Goal: Book appointment/travel/reservation

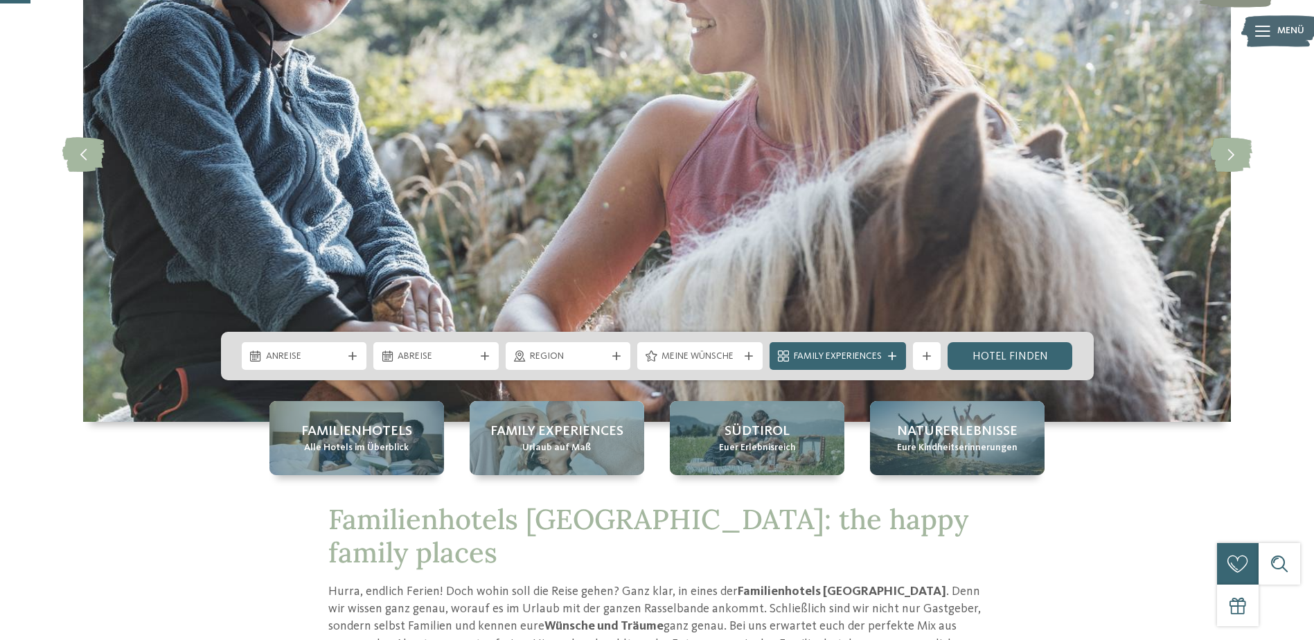
scroll to position [208, 0]
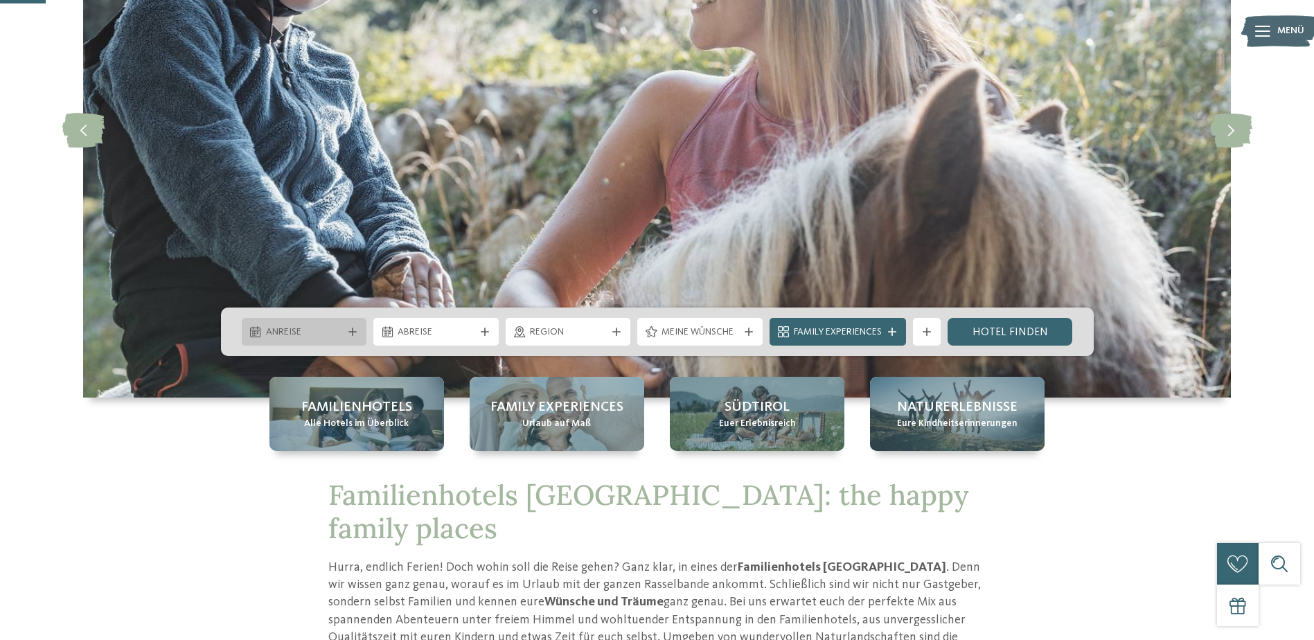
click at [333, 332] on span "Anreise" at bounding box center [304, 332] width 77 height 14
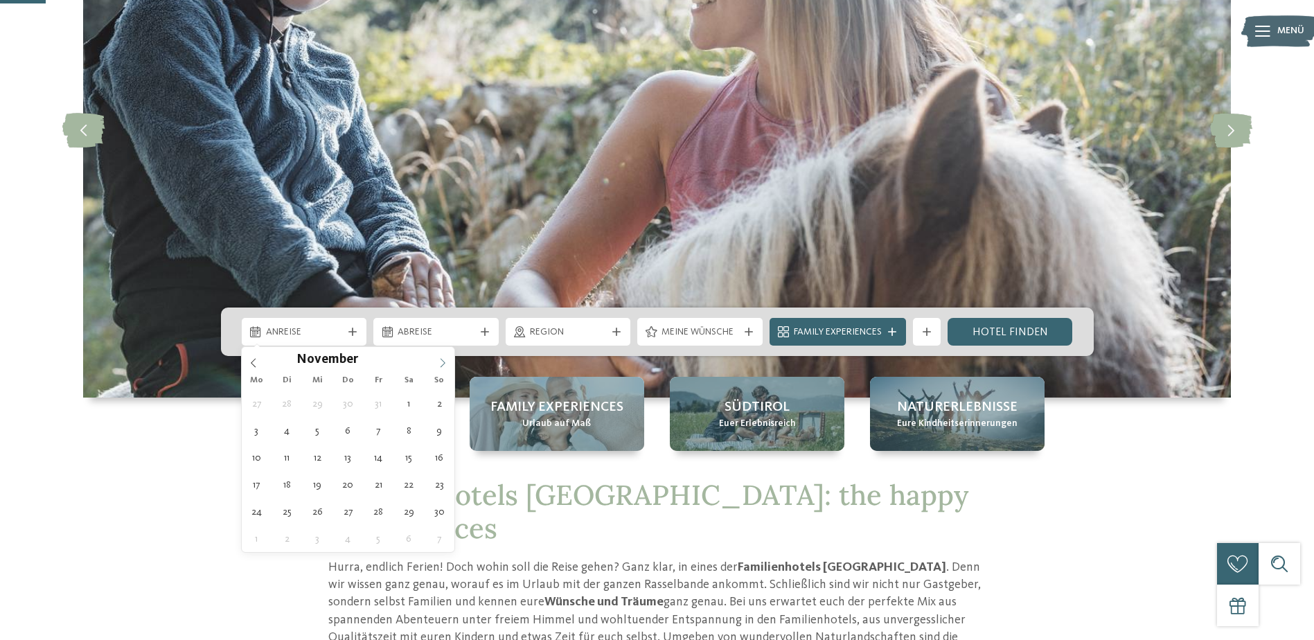
click at [445, 362] on icon at bounding box center [443, 363] width 10 height 10
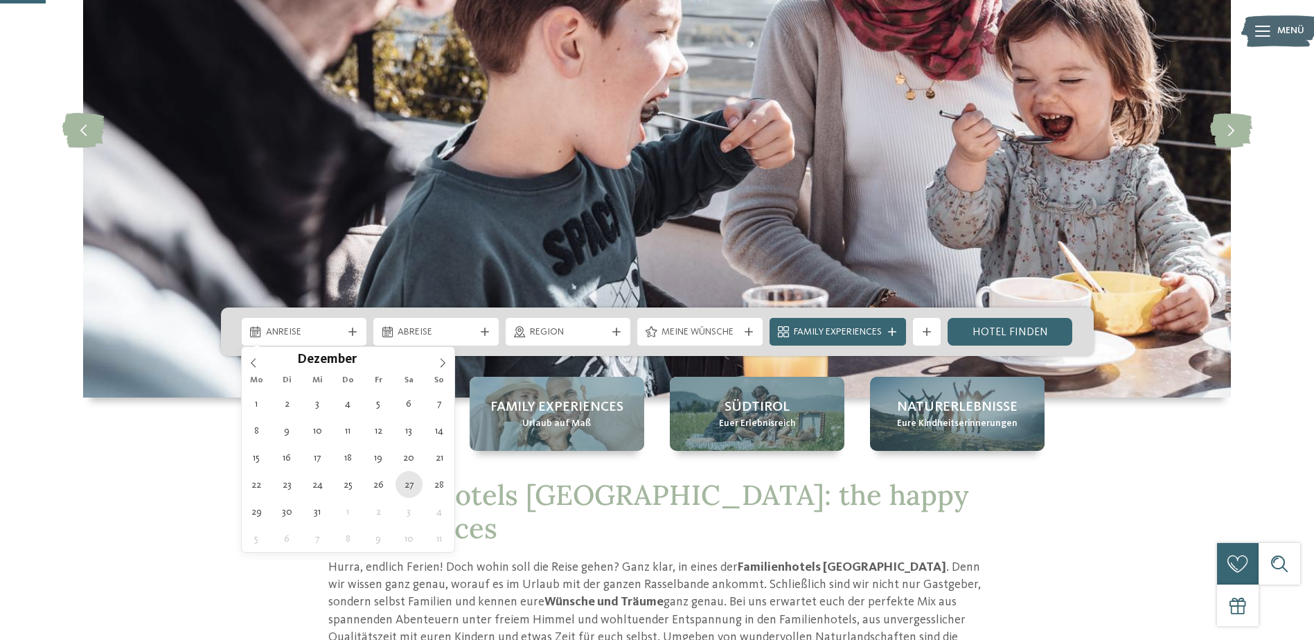
type div "[DATE]"
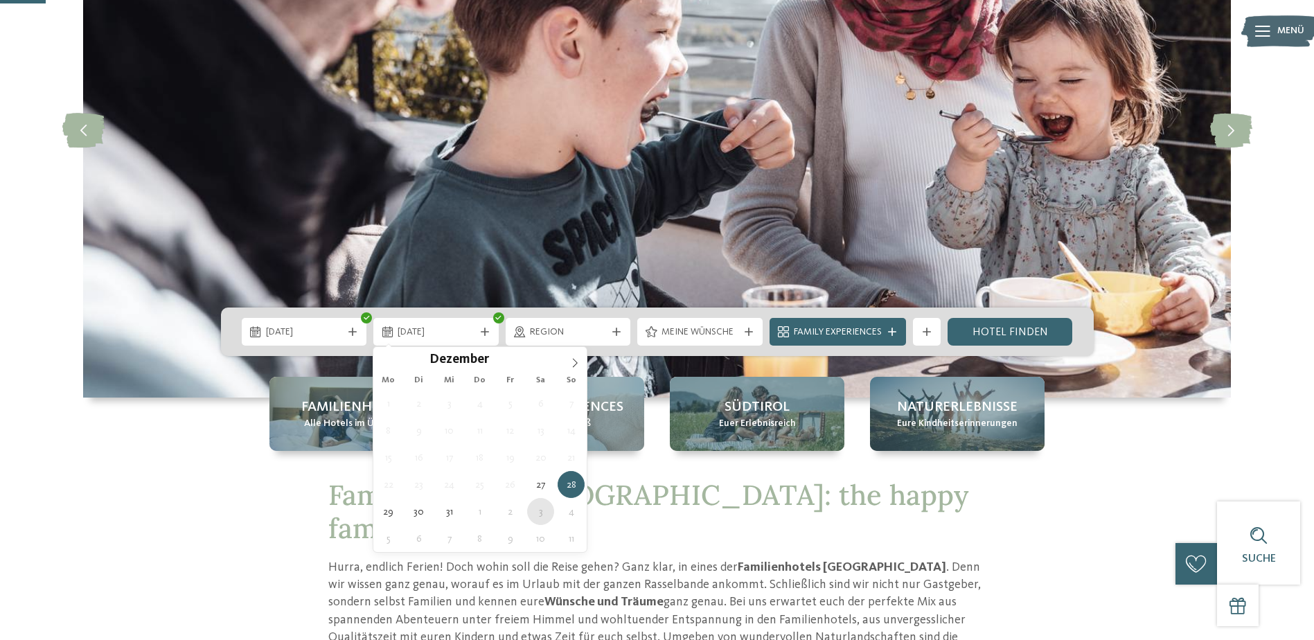
type div "[DATE]"
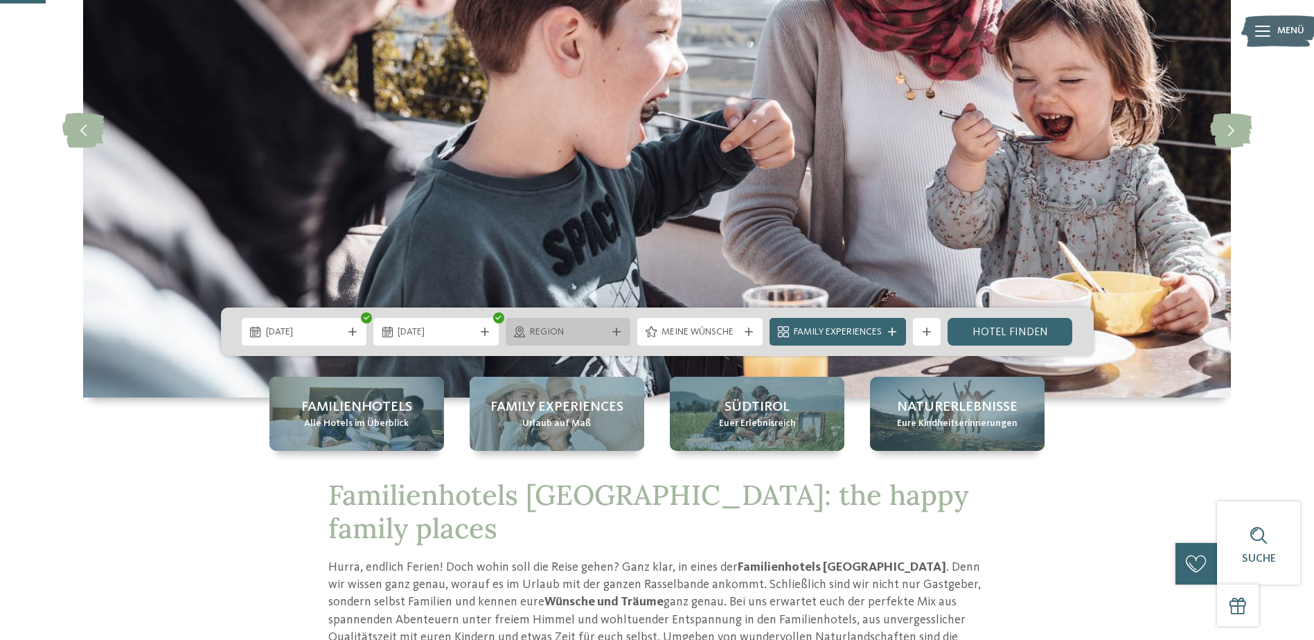
click at [594, 339] on div "Region" at bounding box center [567, 332] width 125 height 28
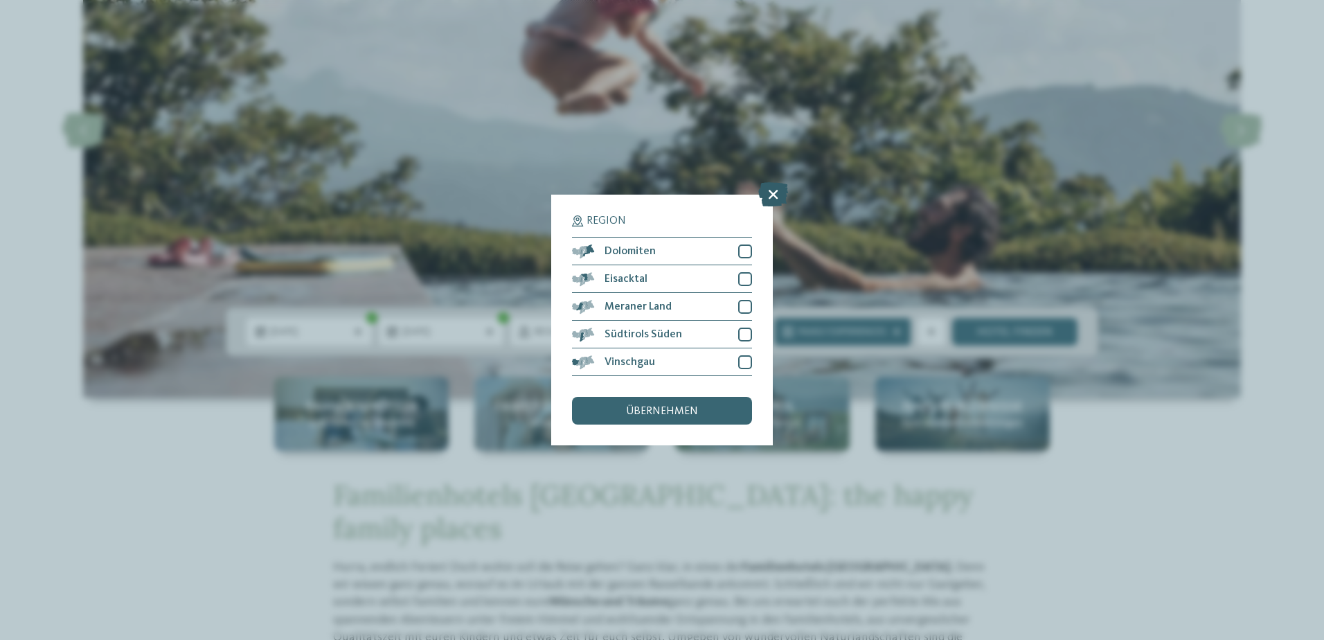
click at [766, 187] on icon at bounding box center [773, 194] width 30 height 24
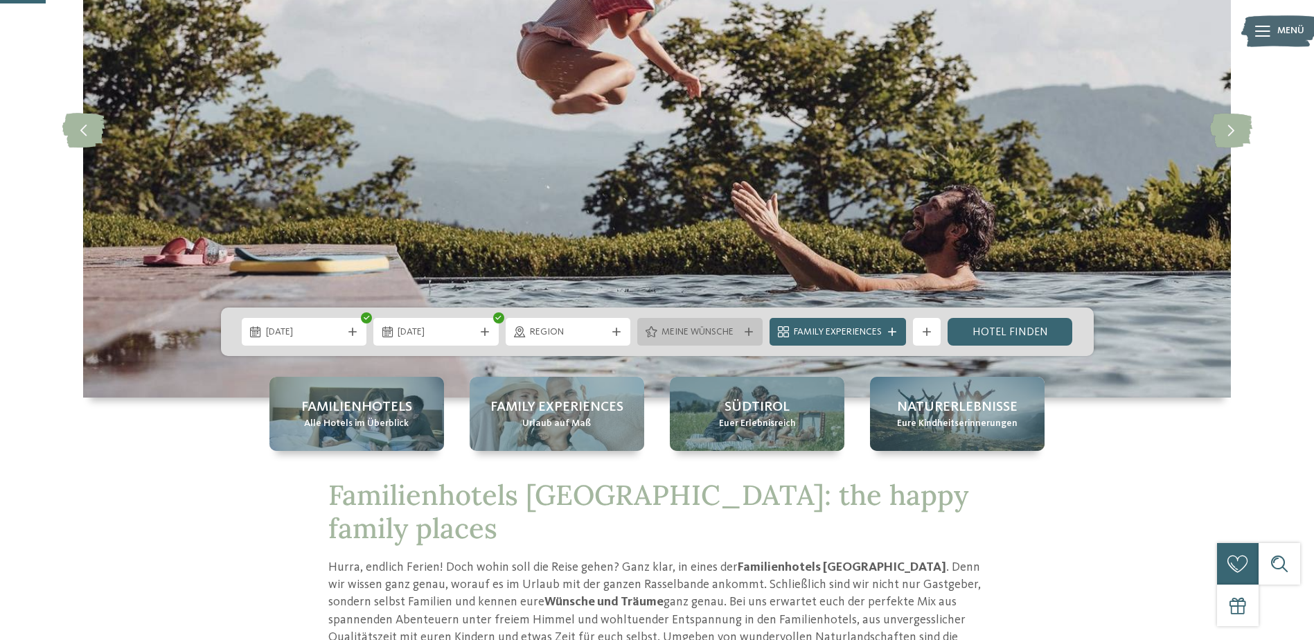
click at [694, 333] on span "Meine Wünsche" at bounding box center [699, 332] width 77 height 14
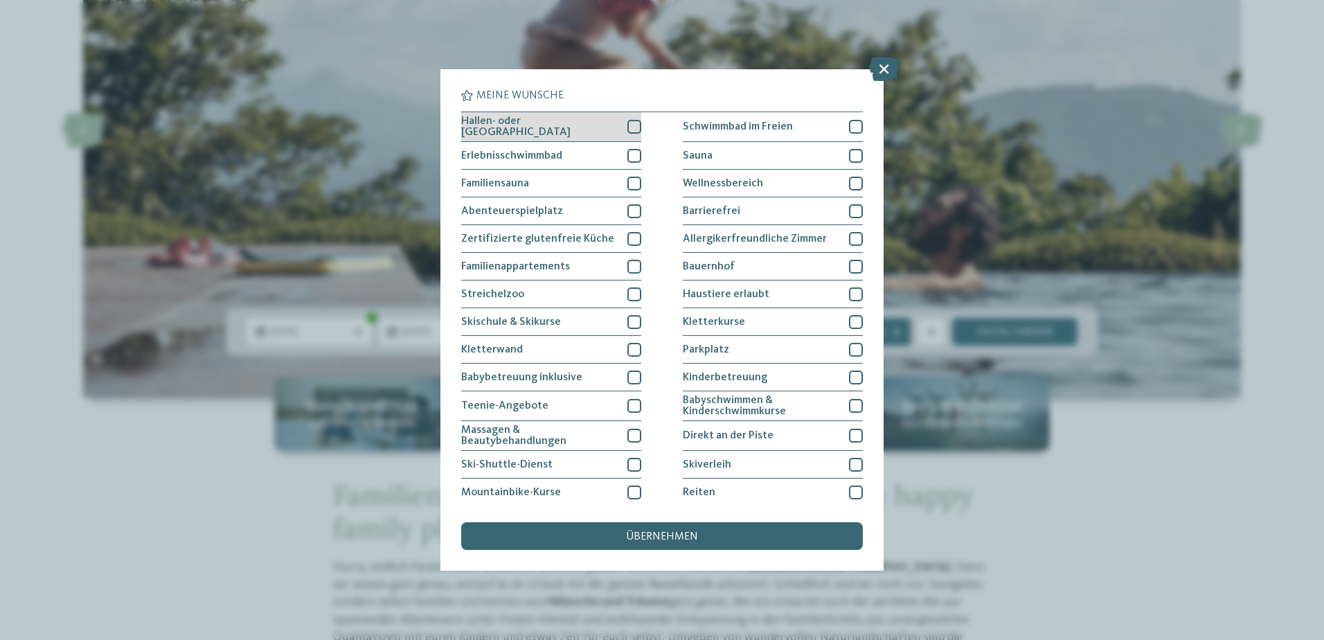
click at [630, 126] on div at bounding box center [634, 127] width 14 height 14
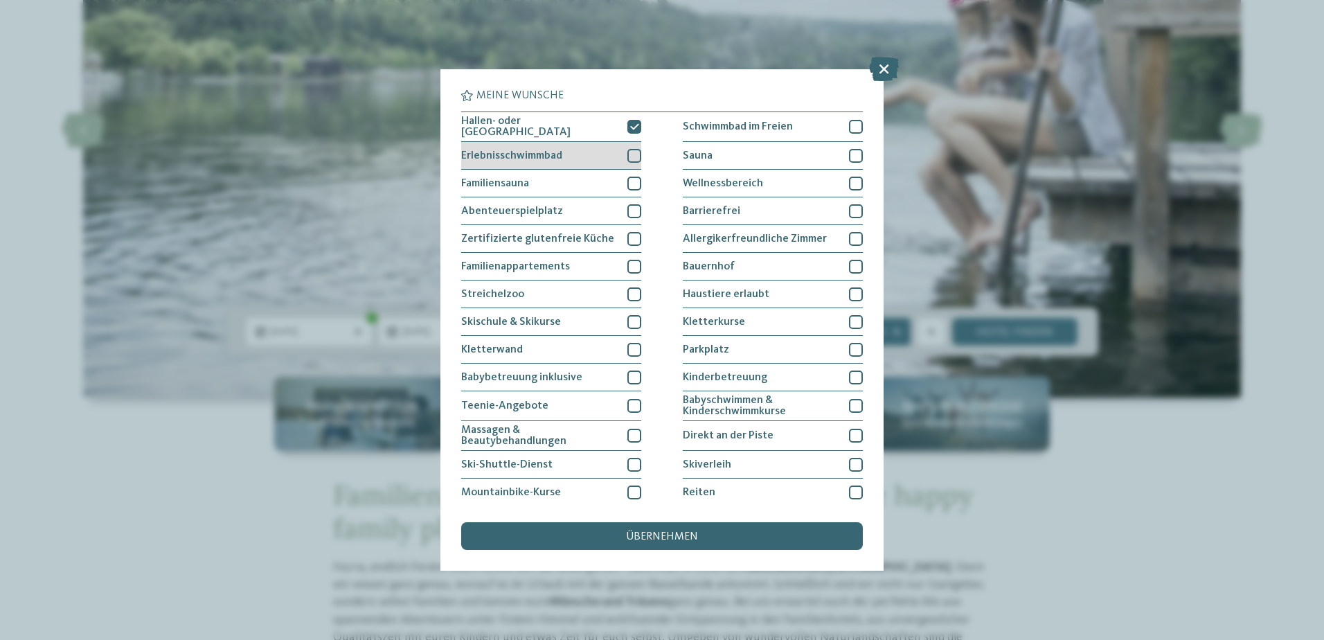
click at [631, 158] on div at bounding box center [634, 156] width 14 height 14
click at [630, 266] on div at bounding box center [634, 267] width 14 height 14
click at [627, 323] on div at bounding box center [634, 322] width 14 height 14
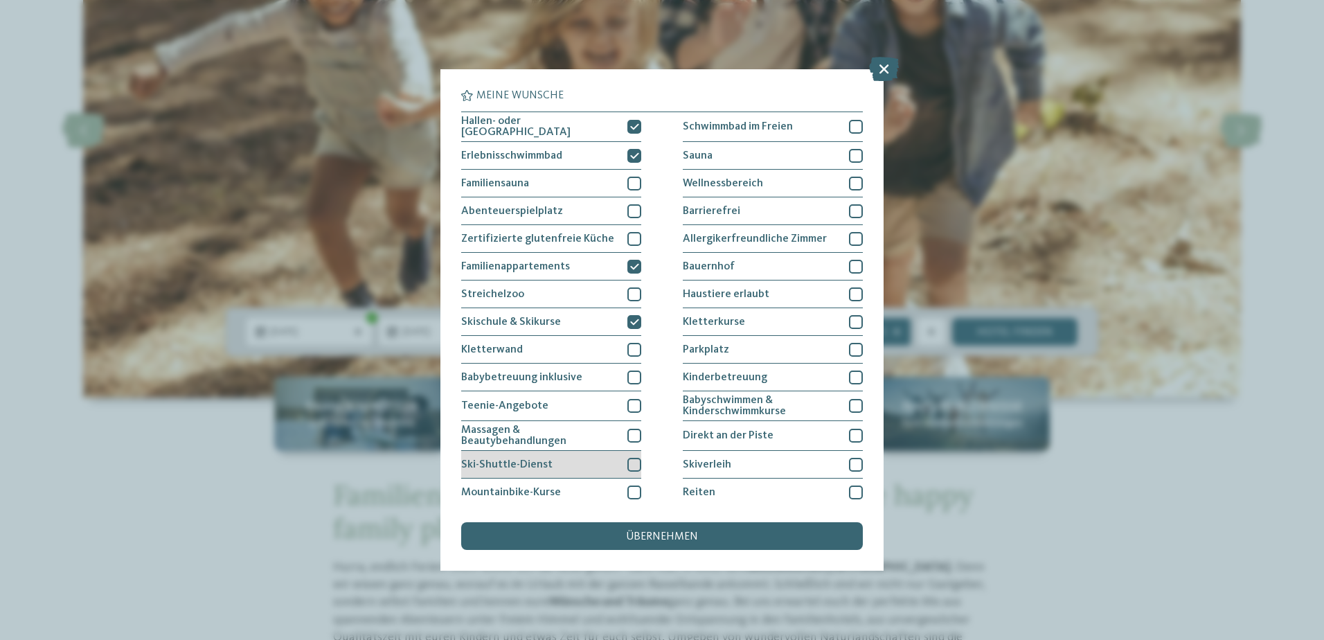
click at [627, 463] on div at bounding box center [634, 465] width 14 height 14
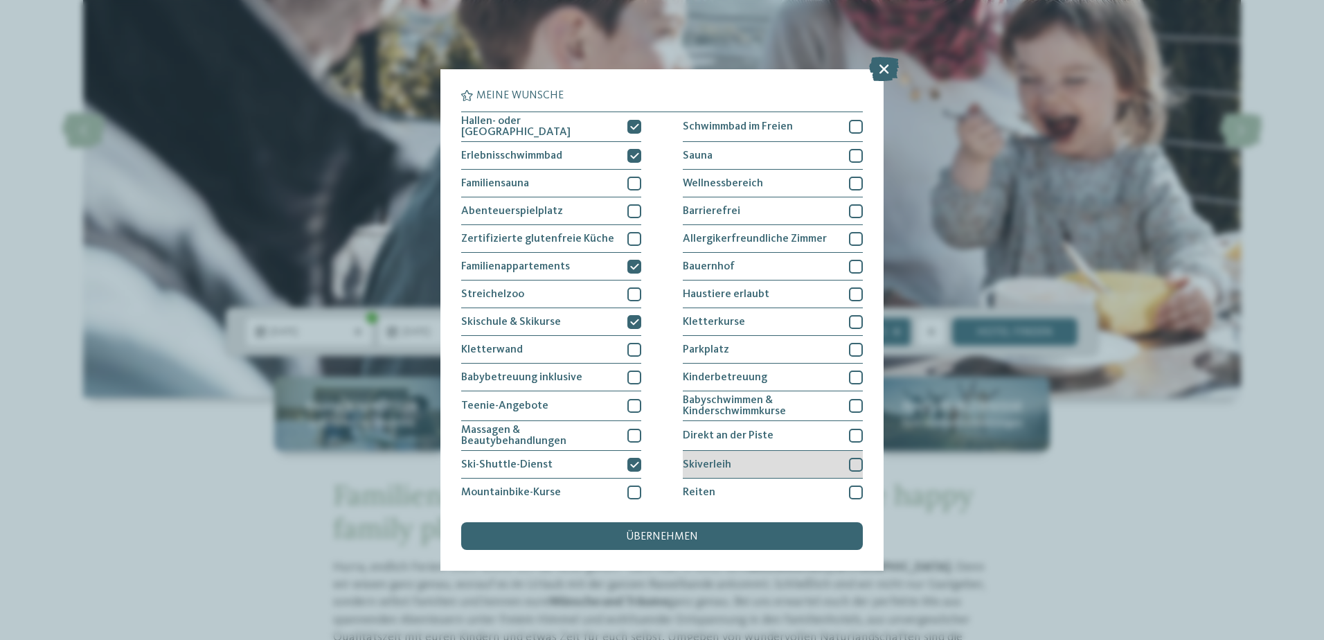
click at [827, 462] on div "Skiverleih" at bounding box center [773, 465] width 180 height 28
click at [691, 533] on span "übernehmen" at bounding box center [662, 536] width 72 height 11
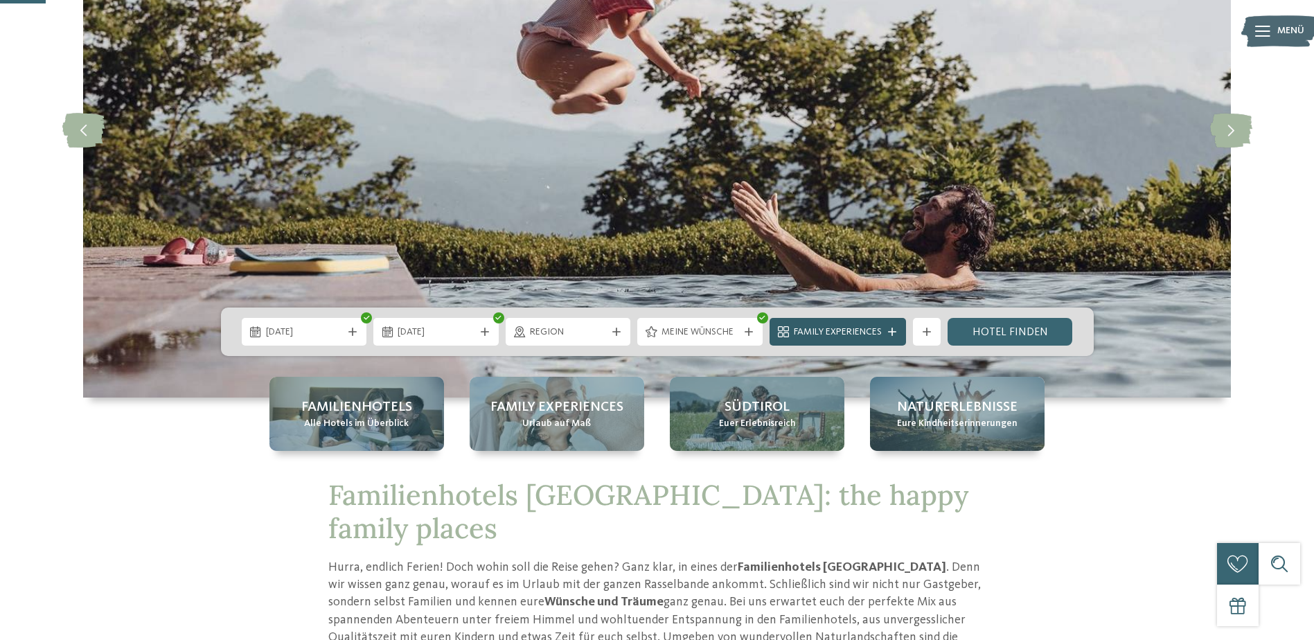
click at [866, 330] on span "Family Experiences" at bounding box center [838, 332] width 88 height 14
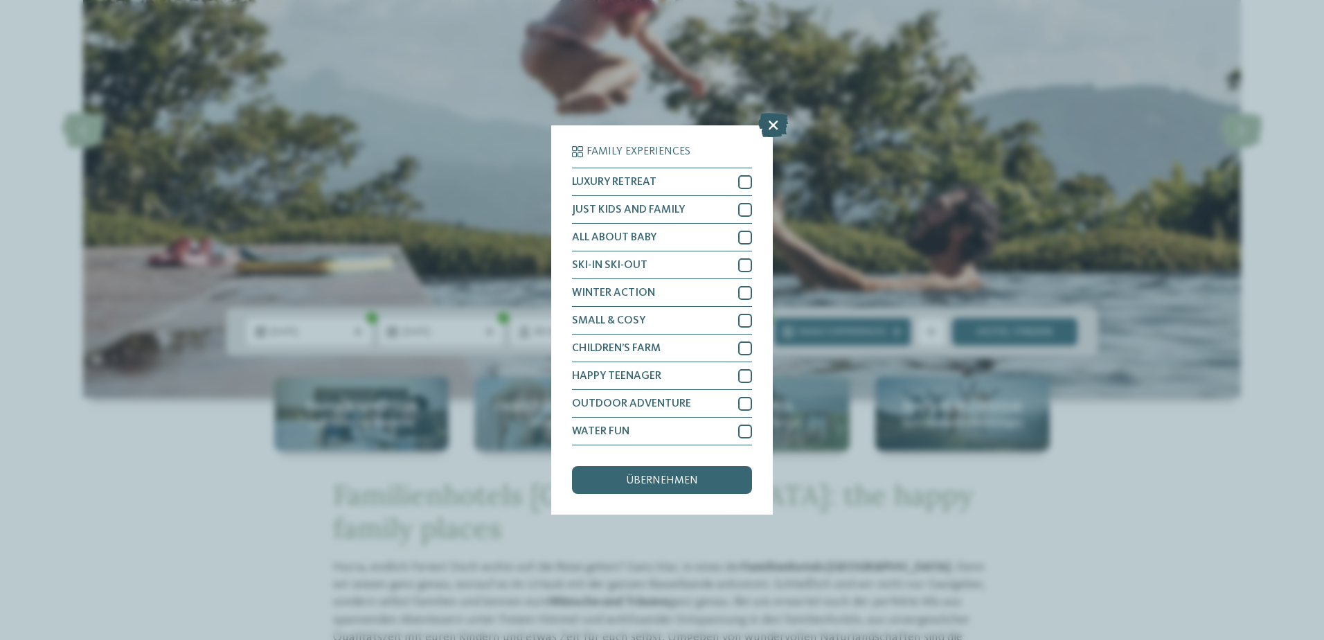
click at [772, 122] on icon at bounding box center [773, 125] width 30 height 24
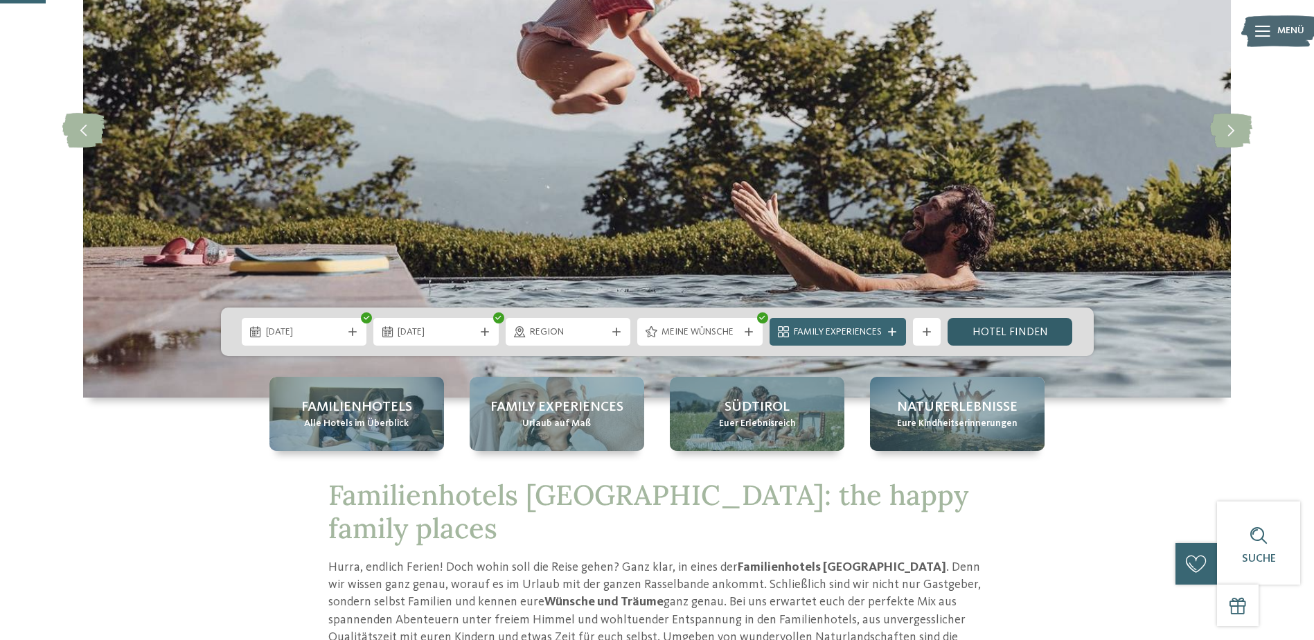
click at [988, 333] on link "Hotel finden" at bounding box center [1009, 332] width 125 height 28
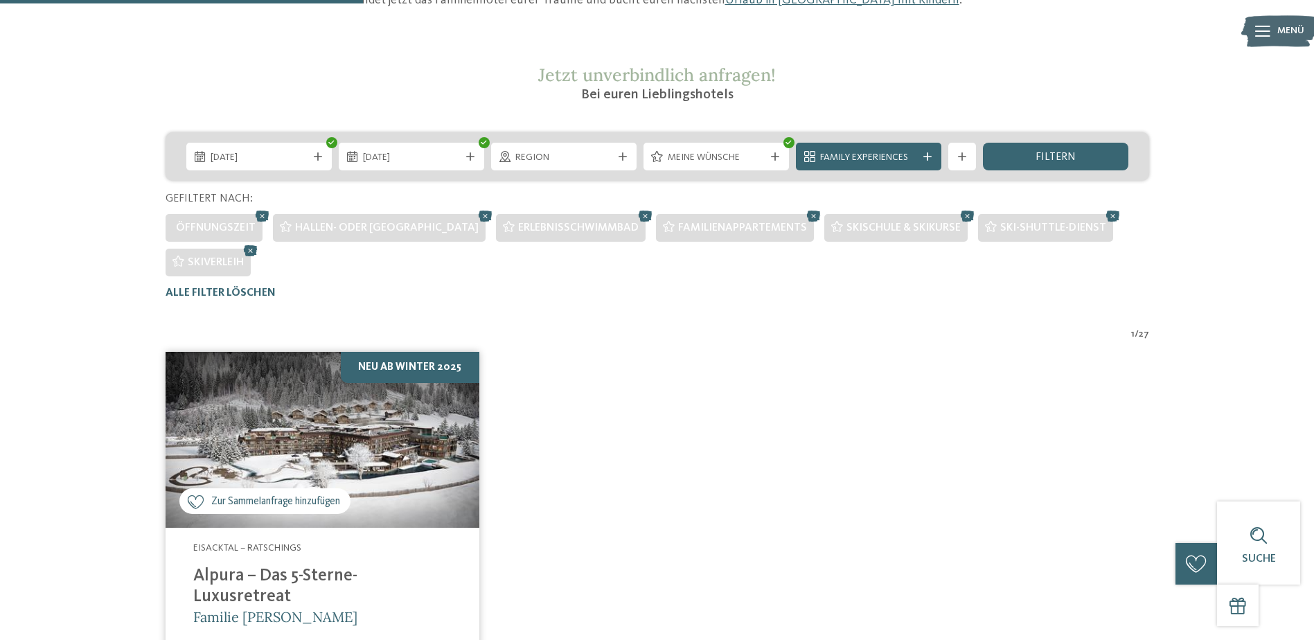
scroll to position [212, 0]
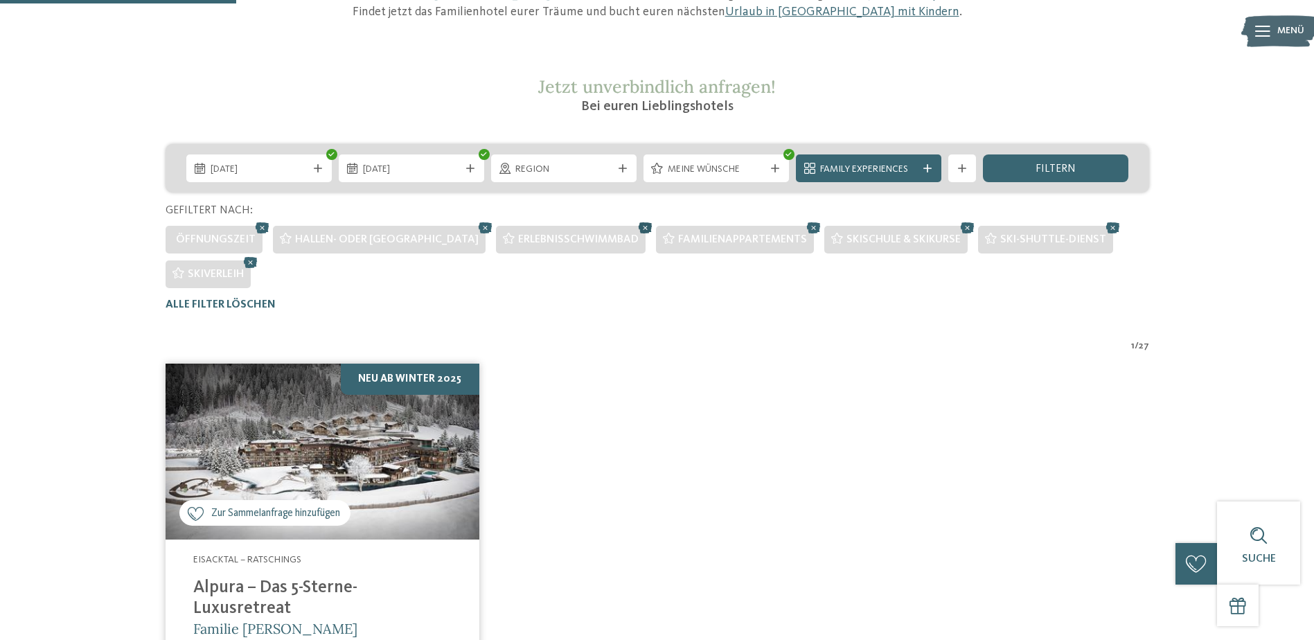
click at [635, 225] on icon at bounding box center [645, 228] width 21 height 18
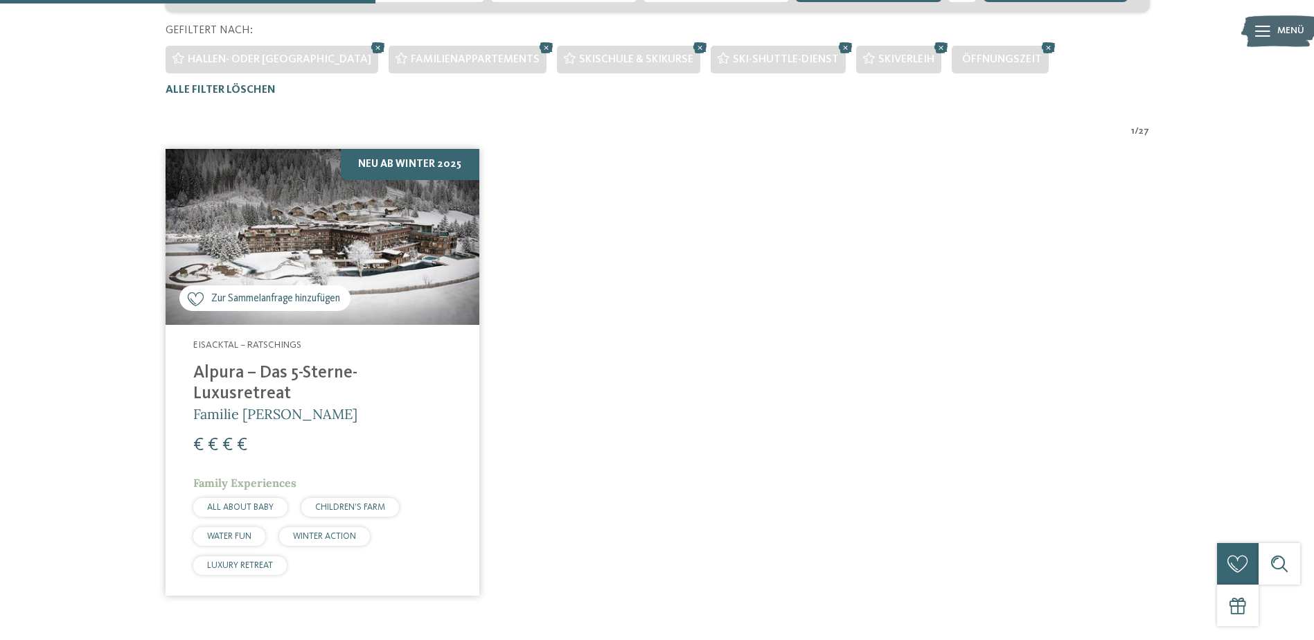
scroll to position [316, 0]
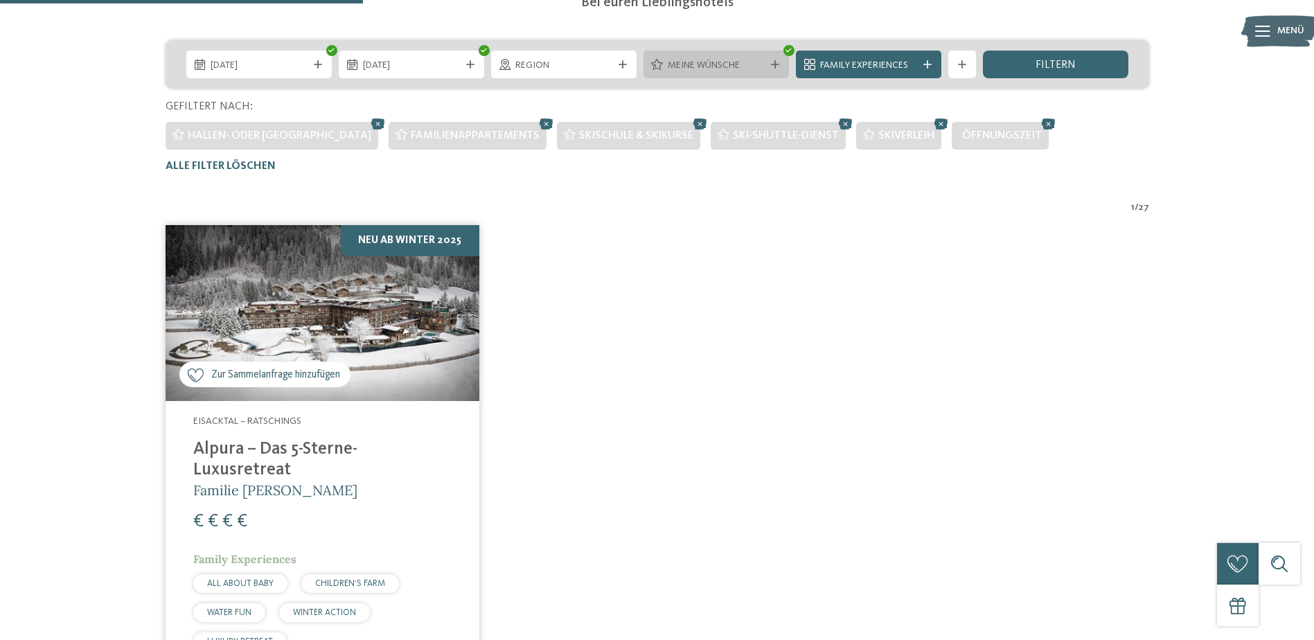
click at [701, 66] on span "Meine Wünsche" at bounding box center [715, 66] width 97 height 14
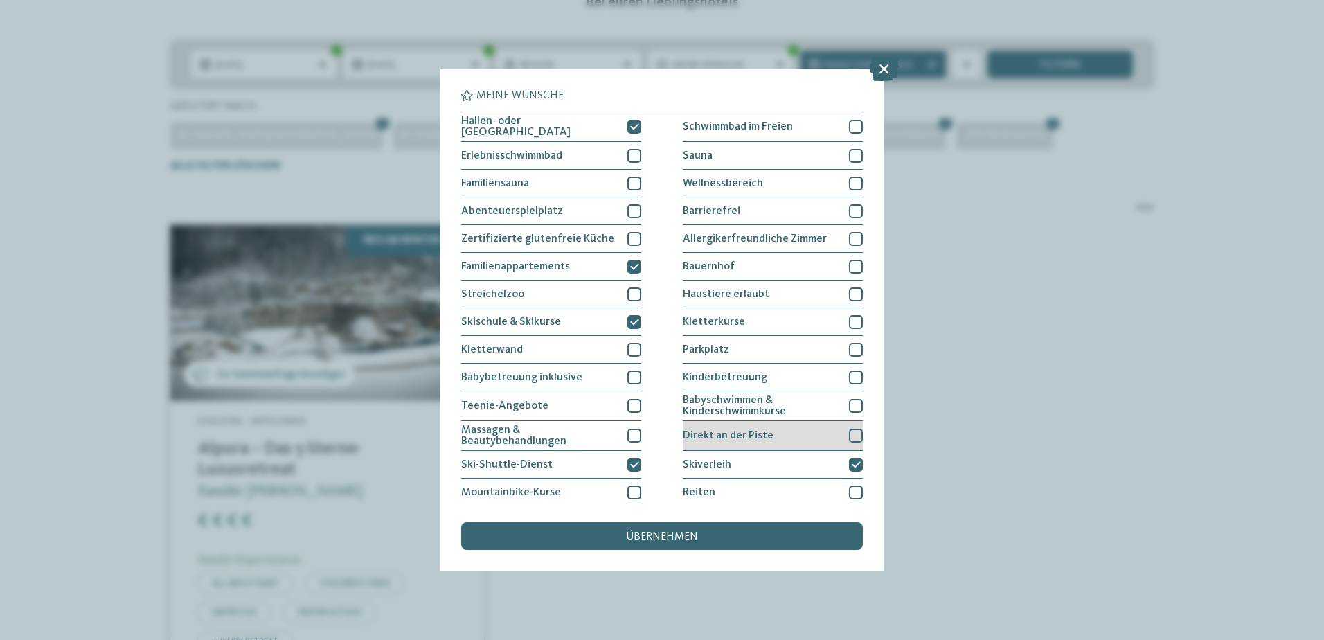
click at [802, 431] on div "Direkt an der Piste" at bounding box center [773, 436] width 180 height 30
click at [746, 542] on div "übernehmen" at bounding box center [662, 536] width 402 height 28
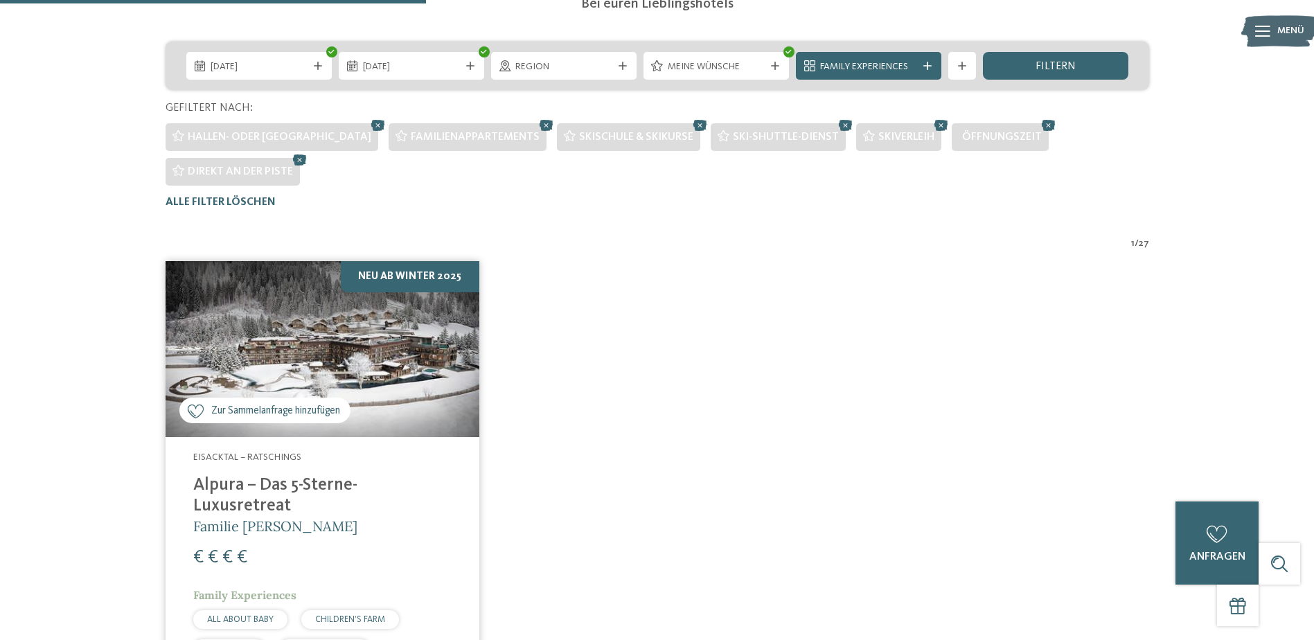
scroll to position [281, 0]
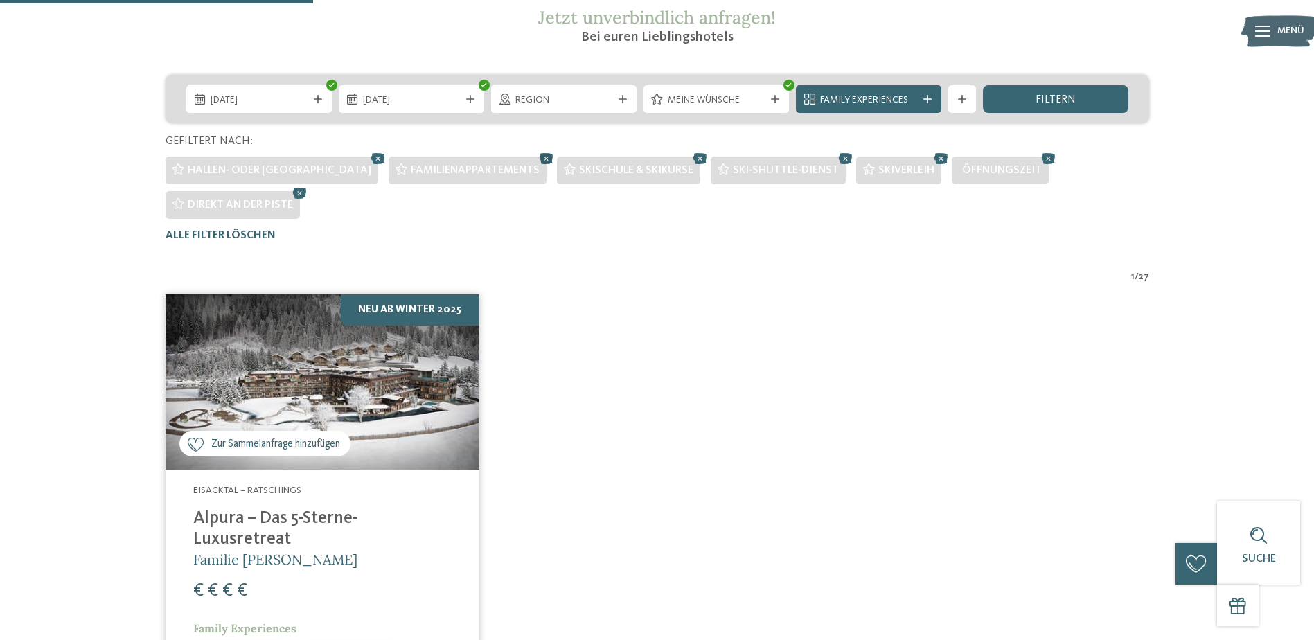
click at [536, 154] on icon at bounding box center [546, 159] width 21 height 18
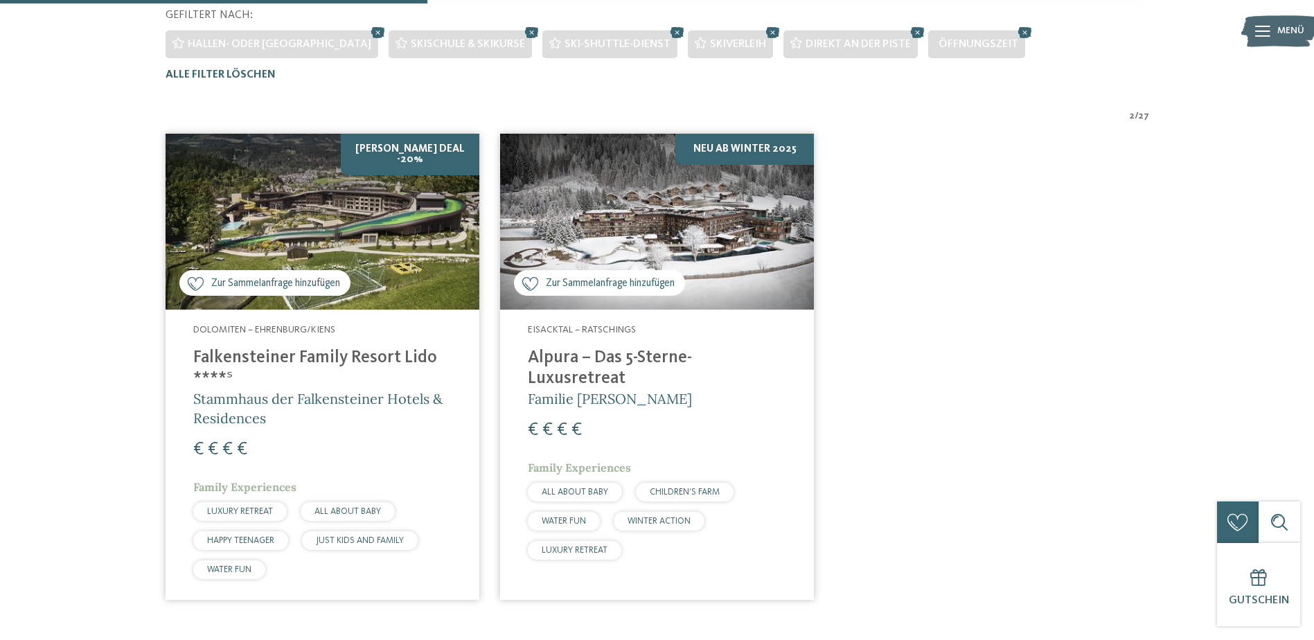
scroll to position [385, 0]
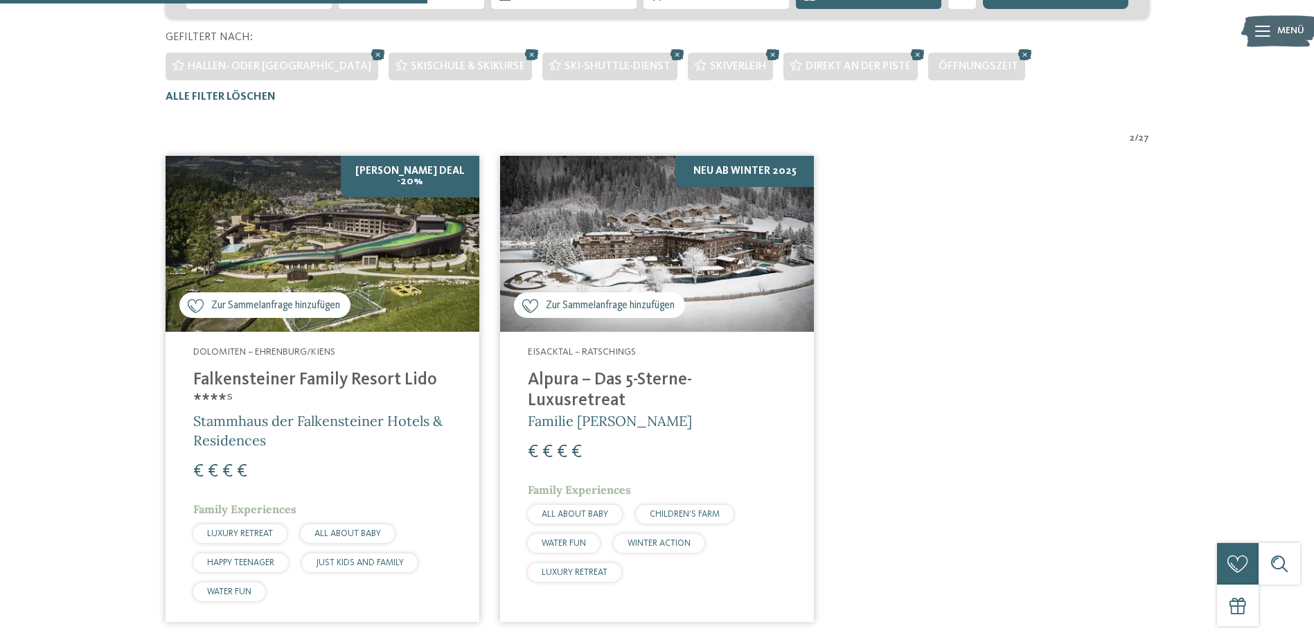
click at [372, 276] on img at bounding box center [322, 244] width 314 height 177
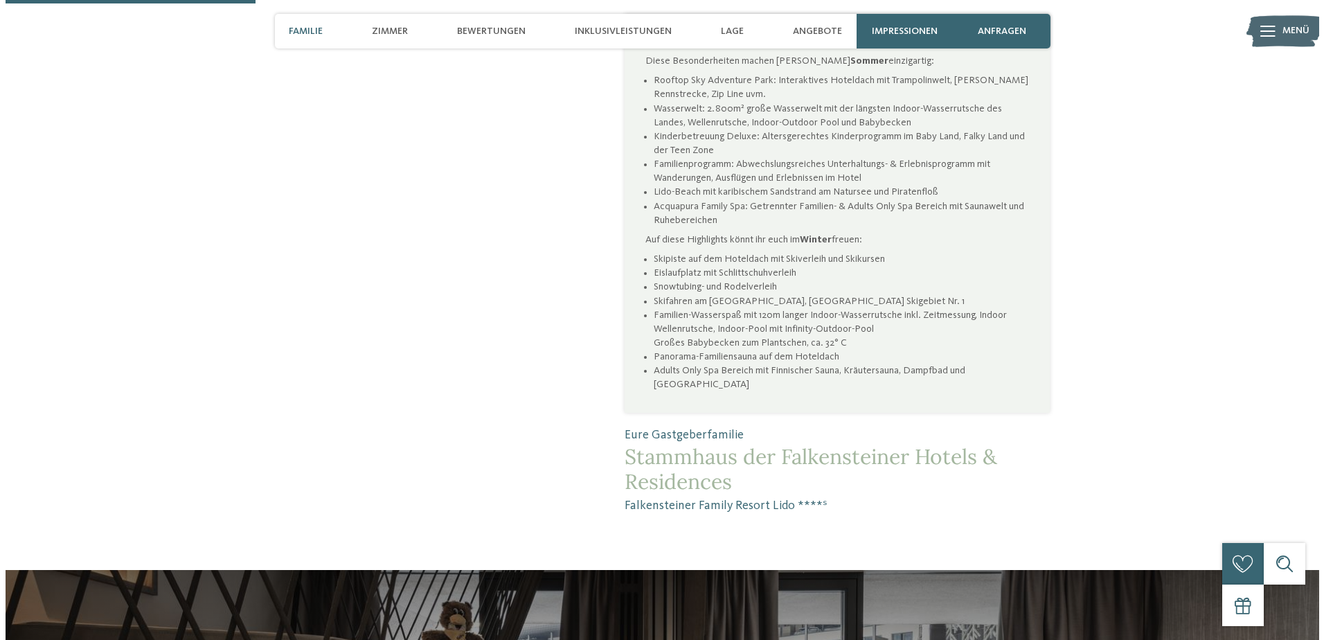
scroll to position [900, 0]
